Goal: Transaction & Acquisition: Download file/media

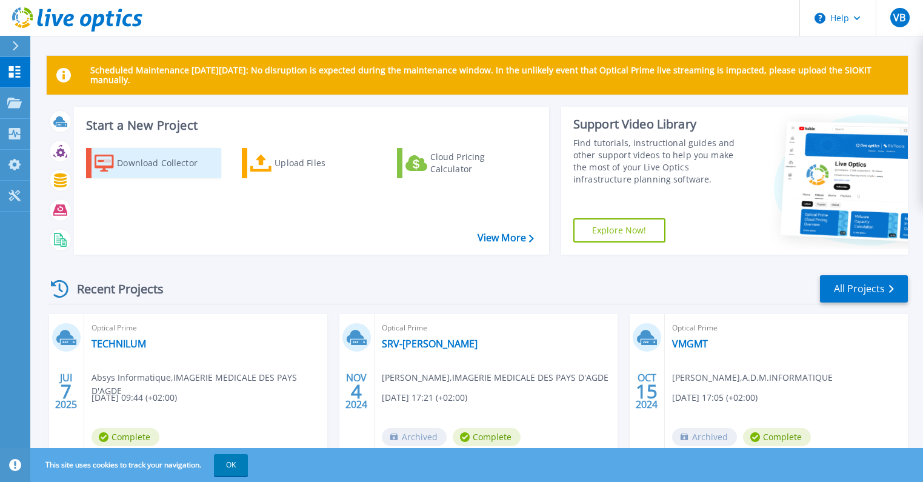
click at [162, 169] on div "Download Collector" at bounding box center [165, 163] width 97 height 24
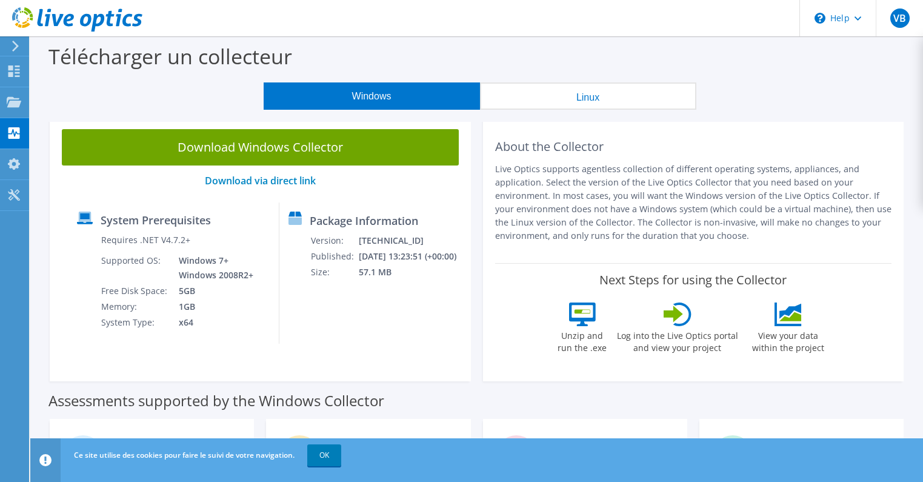
click at [235, 150] on link "Download Windows Collector" at bounding box center [260, 147] width 397 height 36
